Goal: Task Accomplishment & Management: Use online tool/utility

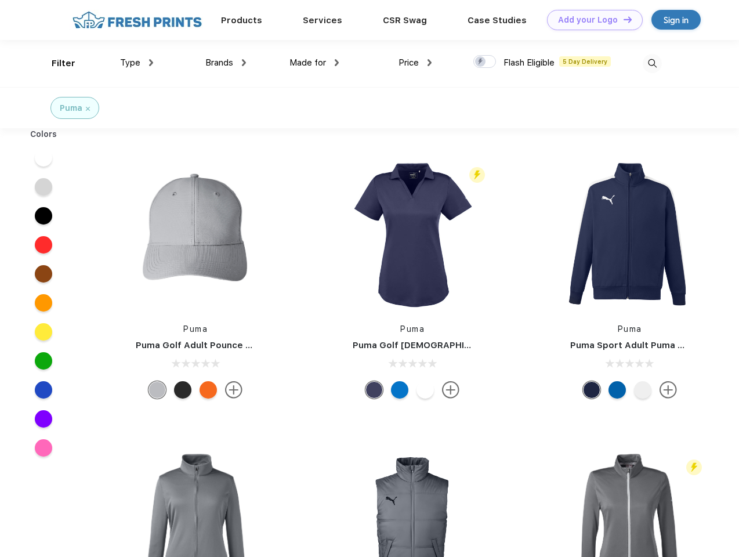
click at [591, 20] on link "Add your Logo Design Tool" at bounding box center [595, 20] width 96 height 20
click at [0, 0] on div "Design Tool" at bounding box center [0, 0] width 0 height 0
click at [622, 19] on link "Add your Logo Design Tool" at bounding box center [595, 20] width 96 height 20
click at [56, 63] on div "Filter" at bounding box center [64, 63] width 24 height 13
click at [137, 63] on span "Type" at bounding box center [130, 62] width 20 height 10
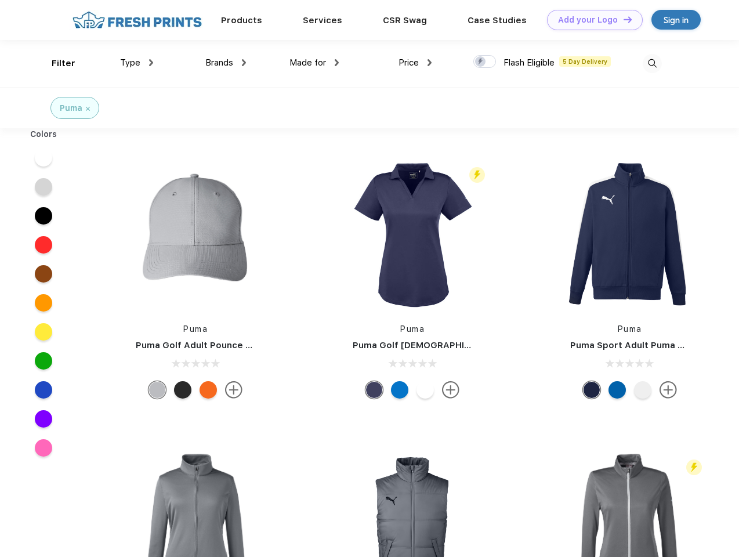
click at [226, 63] on span "Brands" at bounding box center [219, 62] width 28 height 10
click at [314, 63] on span "Made for" at bounding box center [307, 62] width 37 height 10
click at [415, 63] on span "Price" at bounding box center [409, 62] width 20 height 10
click at [485, 62] on div at bounding box center [484, 61] width 23 height 13
click at [481, 62] on input "checkbox" at bounding box center [477, 59] width 8 height 8
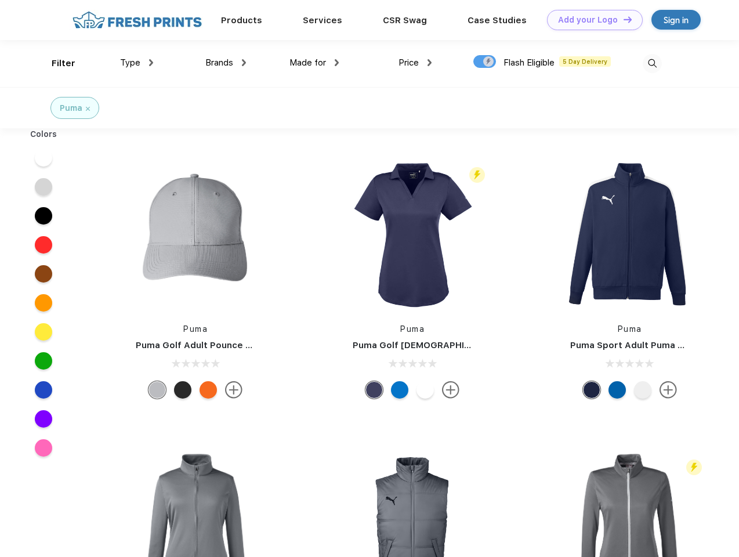
click at [652, 63] on img at bounding box center [652, 63] width 19 height 19
